Goal: Communication & Community: Answer question/provide support

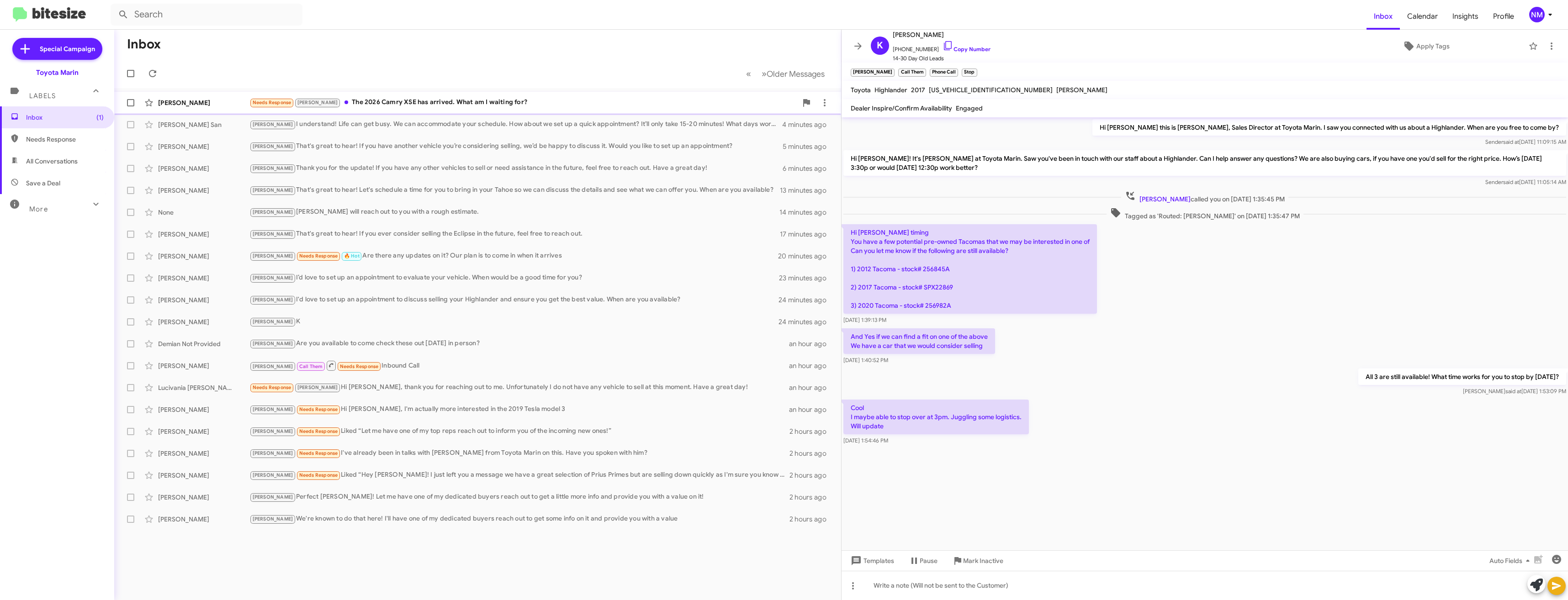
click at [421, 104] on div "Needs Response [PERSON_NAME] The 2026 Camry XSE has arrived. What am I waiting …" at bounding box center [523, 103] width 548 height 11
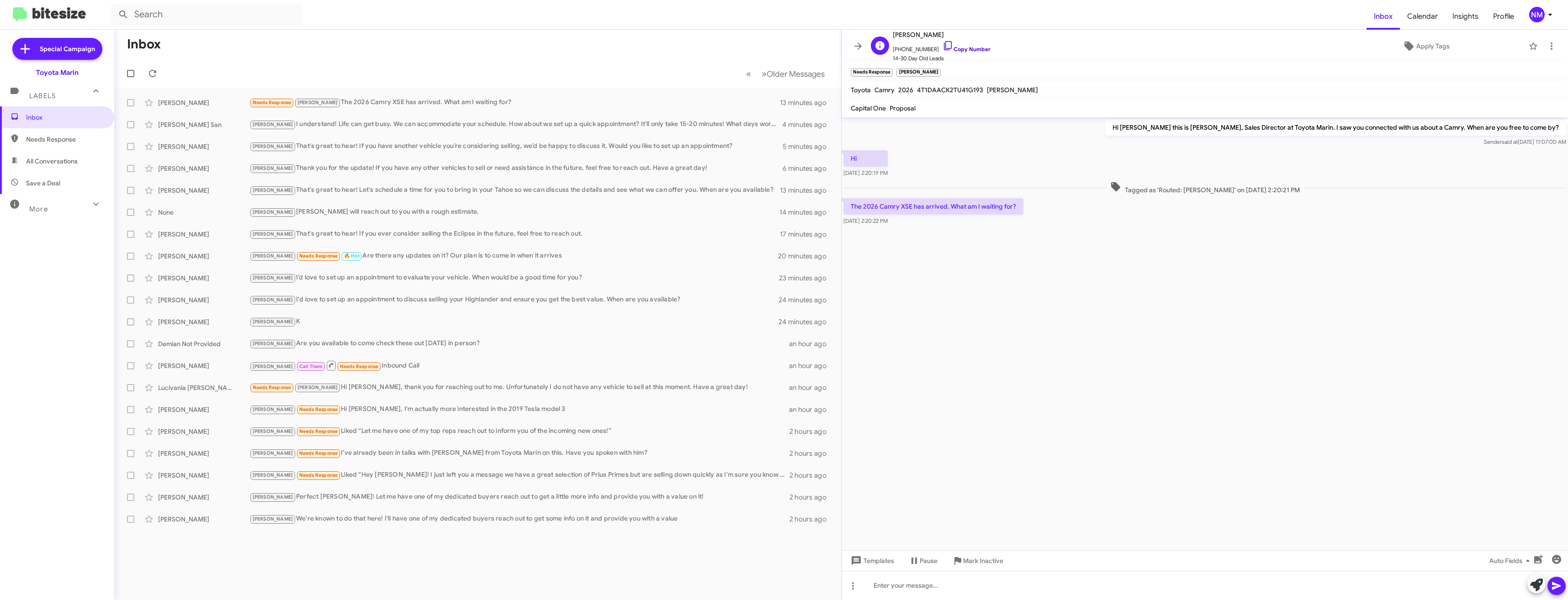
click at [952, 46] on link "Copy Number" at bounding box center [967, 49] width 48 height 7
drag, startPoint x: 771, startPoint y: 206, endPoint x: 1044, endPoint y: 358, distance: 312.5
click at [1044, 358] on cdk-virtual-scroll-viewport "Hi [PERSON_NAME] this is [PERSON_NAME], Sales Director at Toyota Marin. I saw y…" at bounding box center [1205, 334] width 726 height 433
click at [945, 583] on div at bounding box center [1205, 585] width 726 height 29
